Goal: Task Accomplishment & Management: Manage account settings

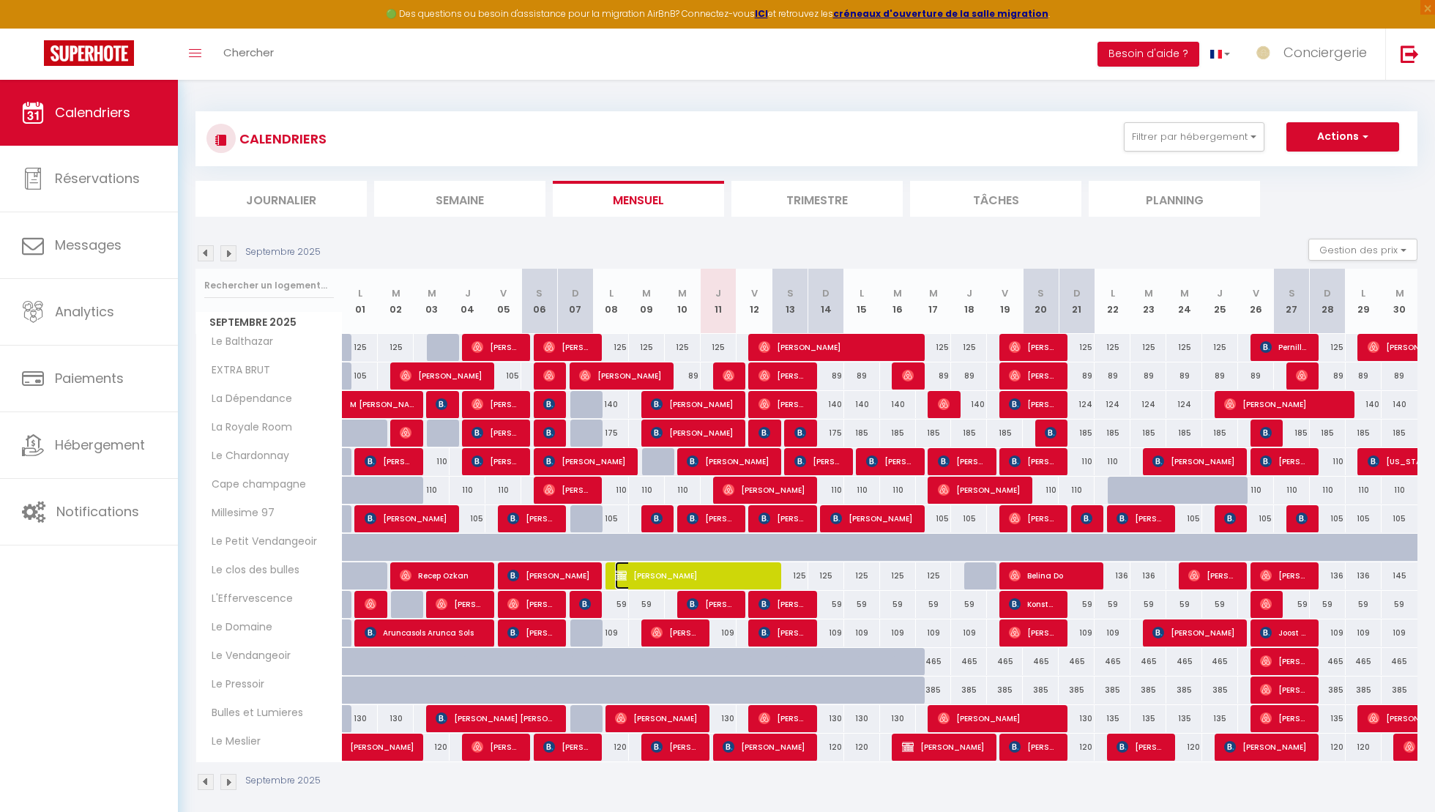
click at [682, 569] on span "Eva Carlut" at bounding box center [692, 575] width 155 height 28
select select "OK"
select select "KO"
select select "0"
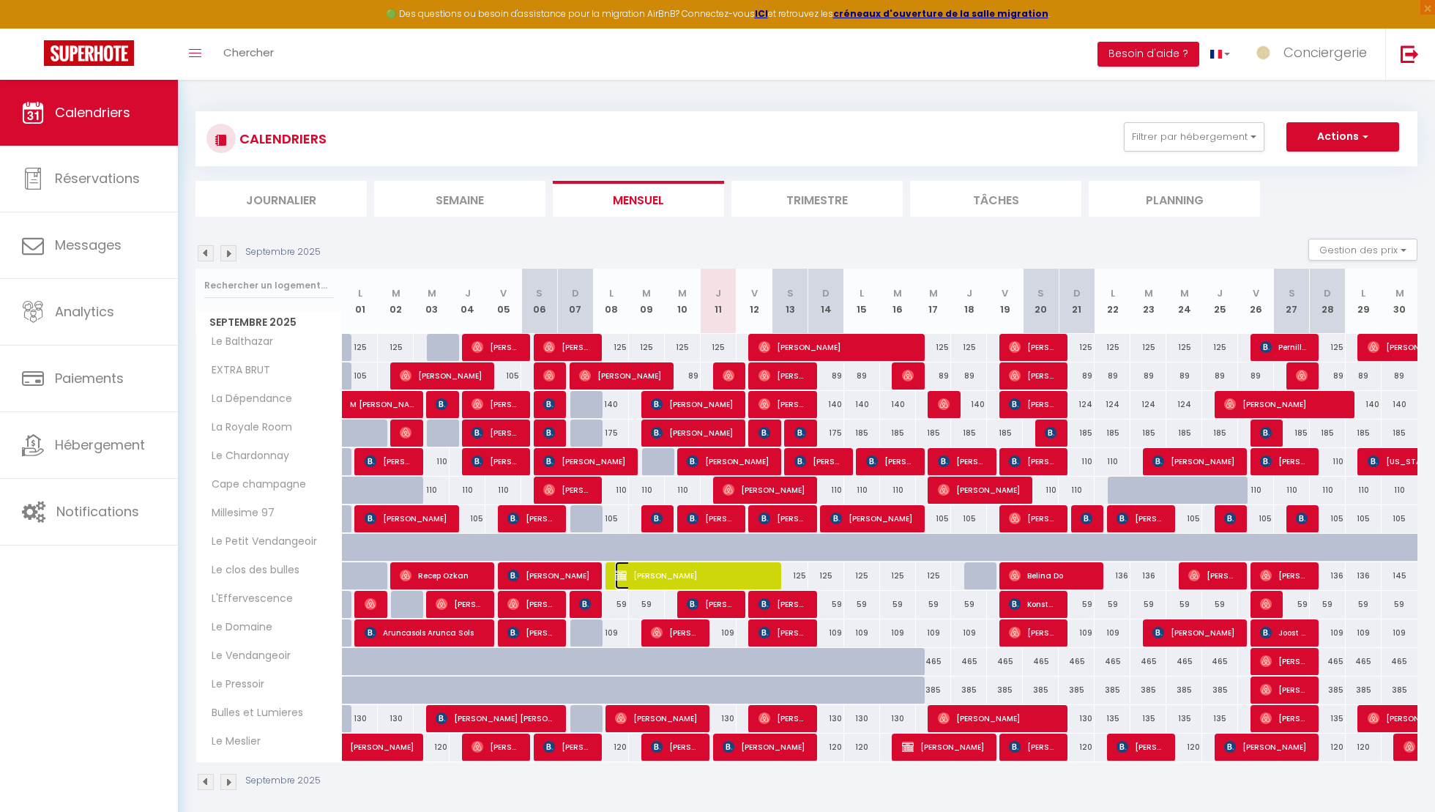
select select "1"
select select
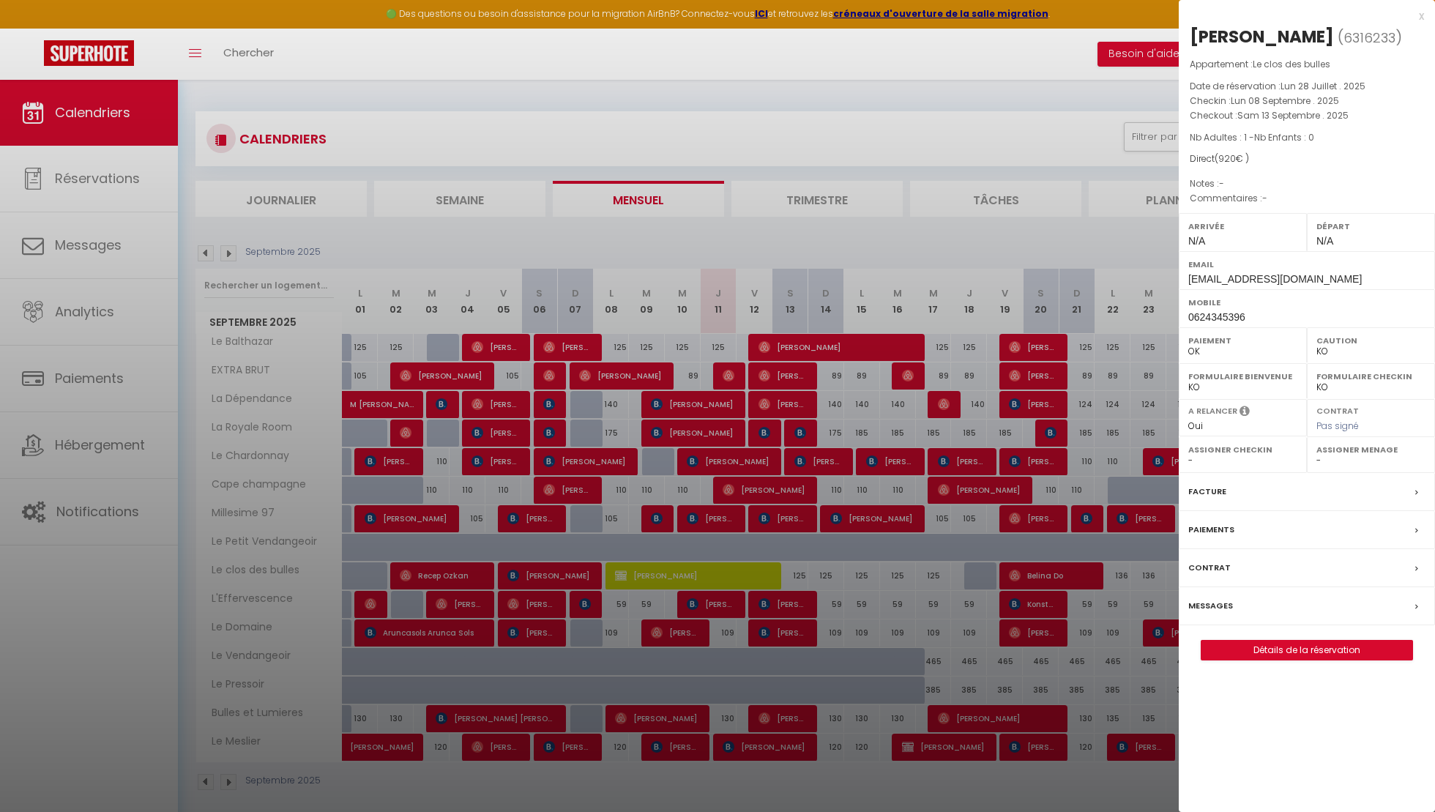
click at [1225, 492] on div "Facture" at bounding box center [1307, 492] width 256 height 38
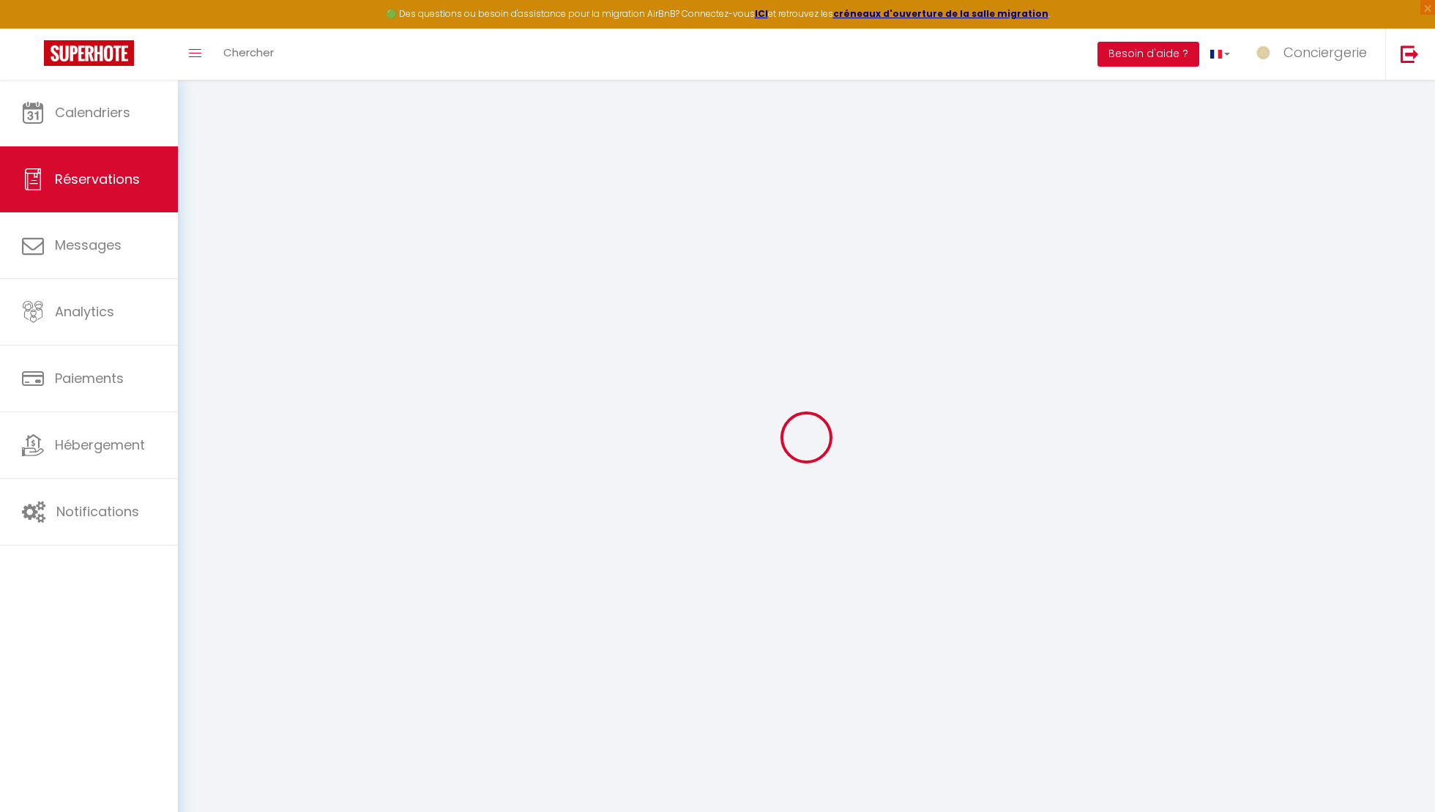
select select
checkbox input "true"
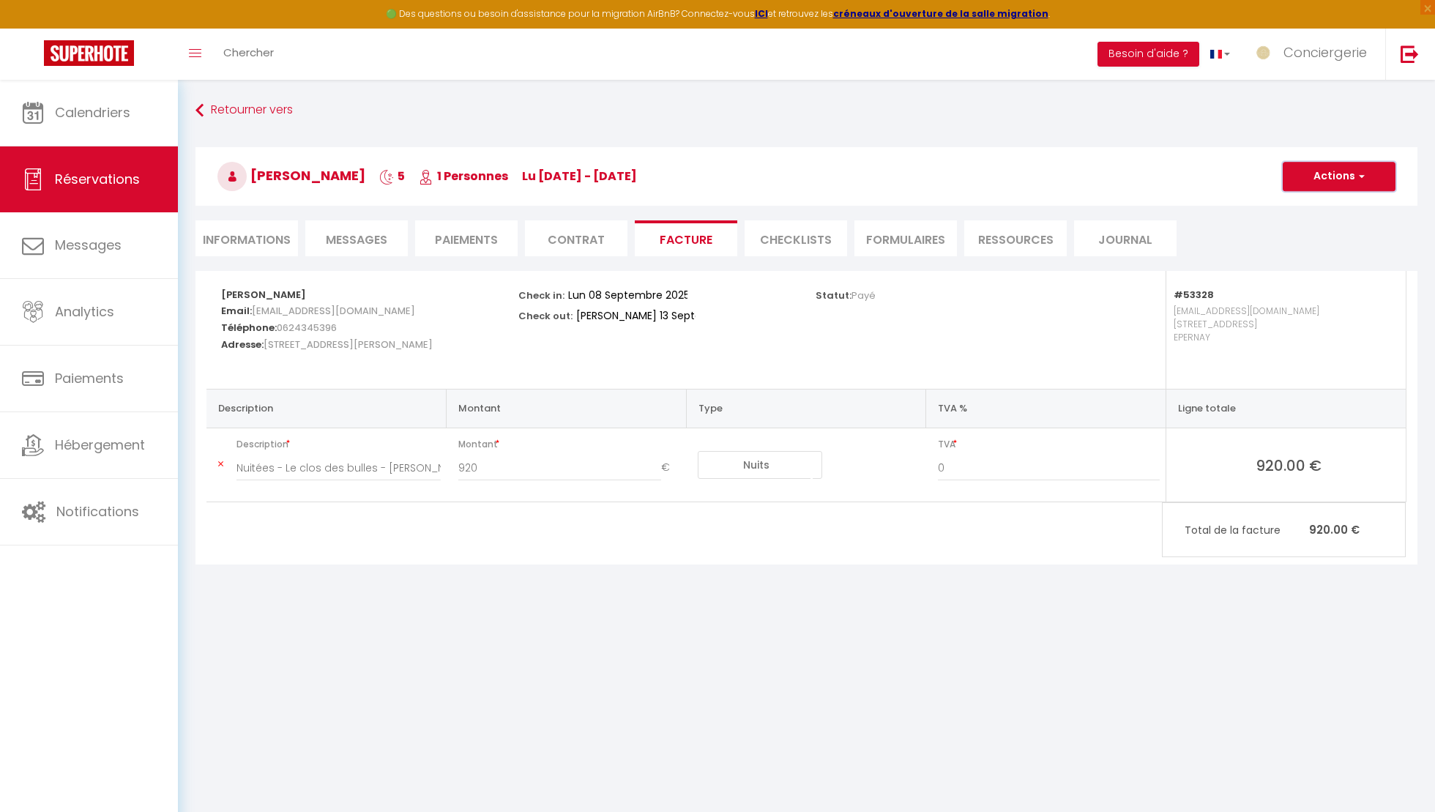
click at [1359, 184] on button "Actions" at bounding box center [1339, 176] width 113 height 29
click at [1322, 225] on link "Aperçu et éditer" at bounding box center [1327, 227] width 123 height 19
click at [127, 127] on link "Calendriers" at bounding box center [89, 113] width 178 height 66
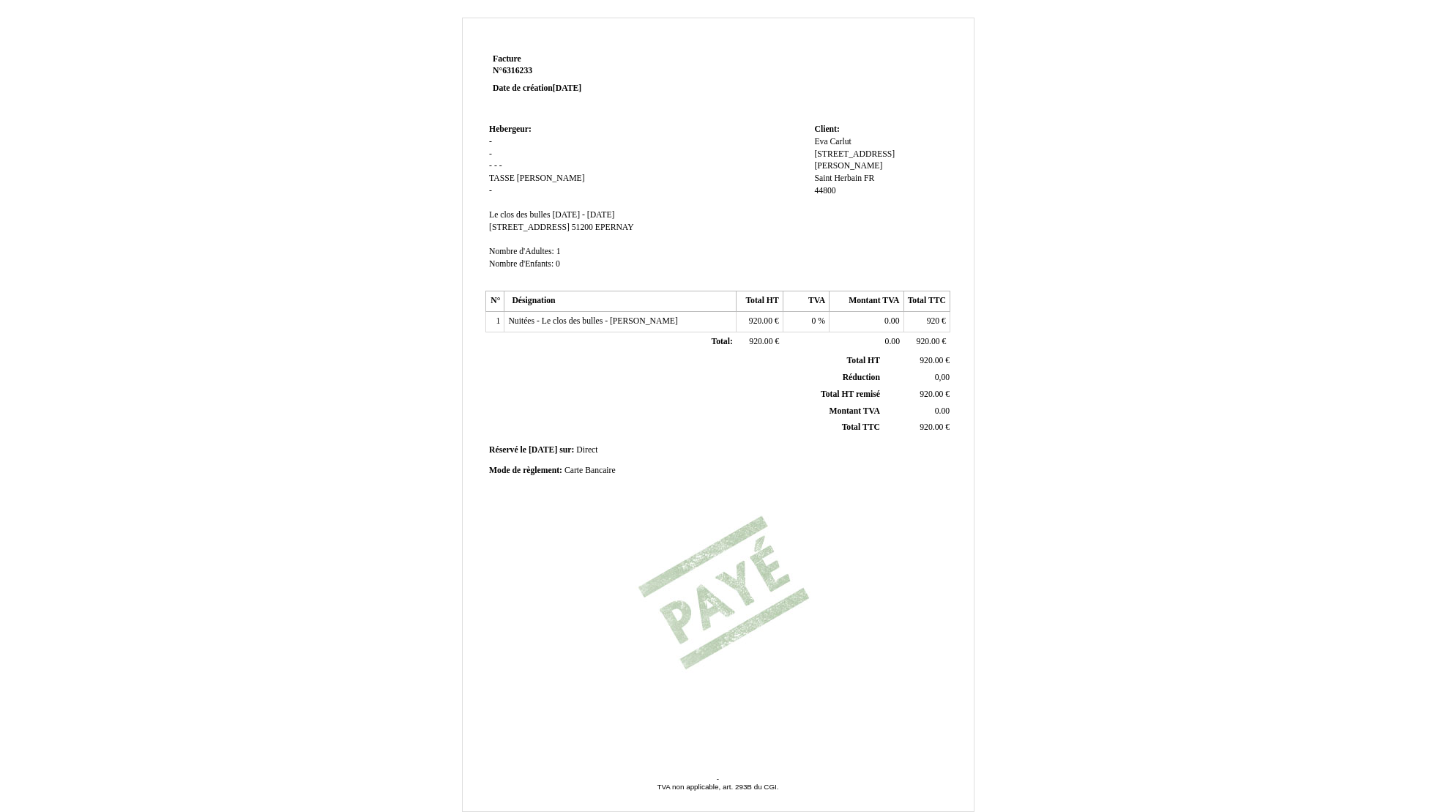
scroll to position [70, 0]
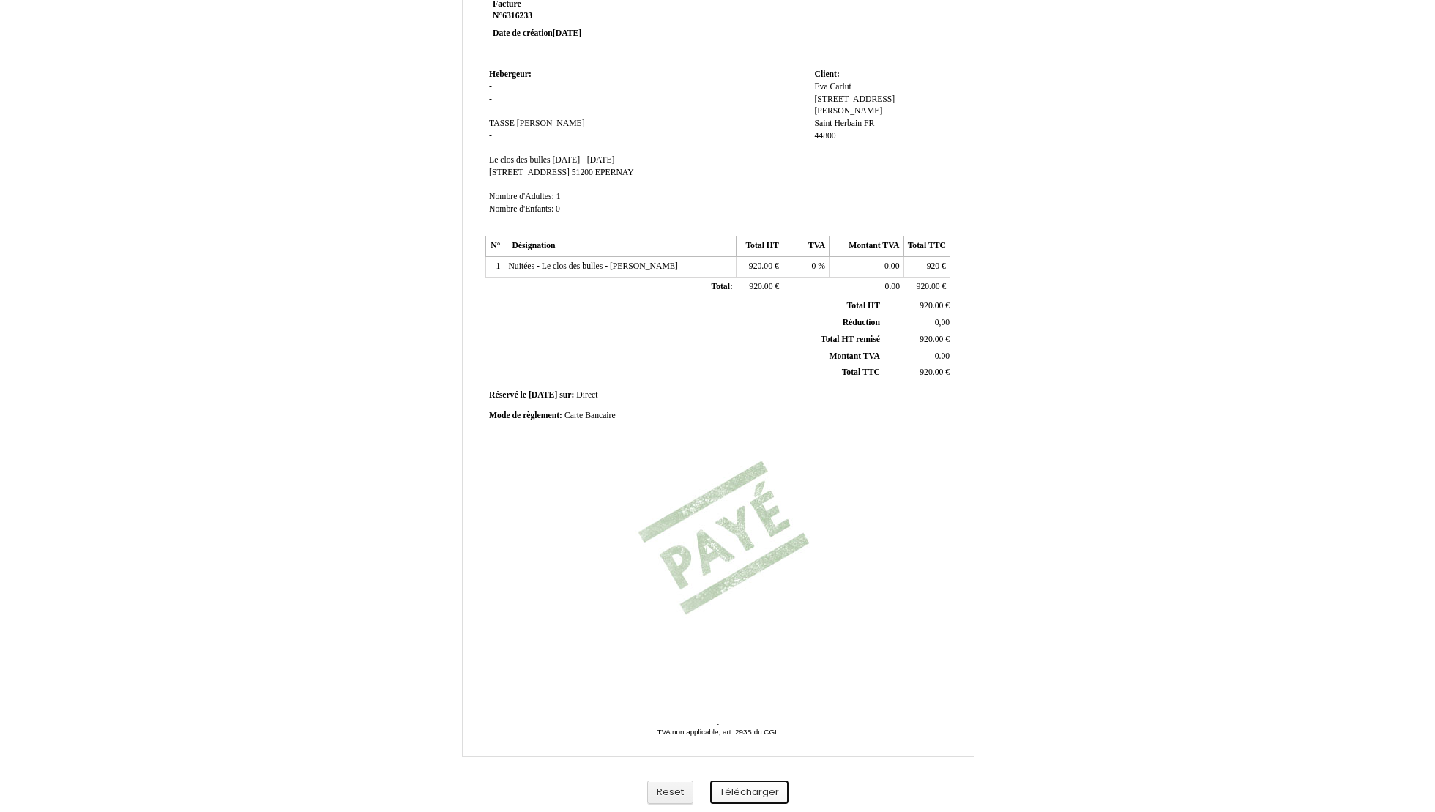
click at [767, 785] on button "Télécharger" at bounding box center [749, 792] width 78 height 24
